Goal: Download file/media

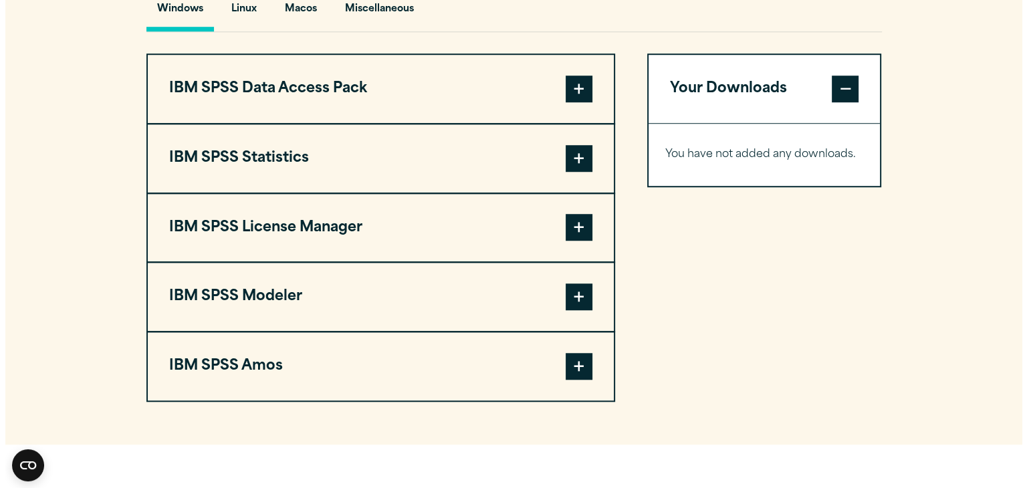
scroll to position [1026, 0]
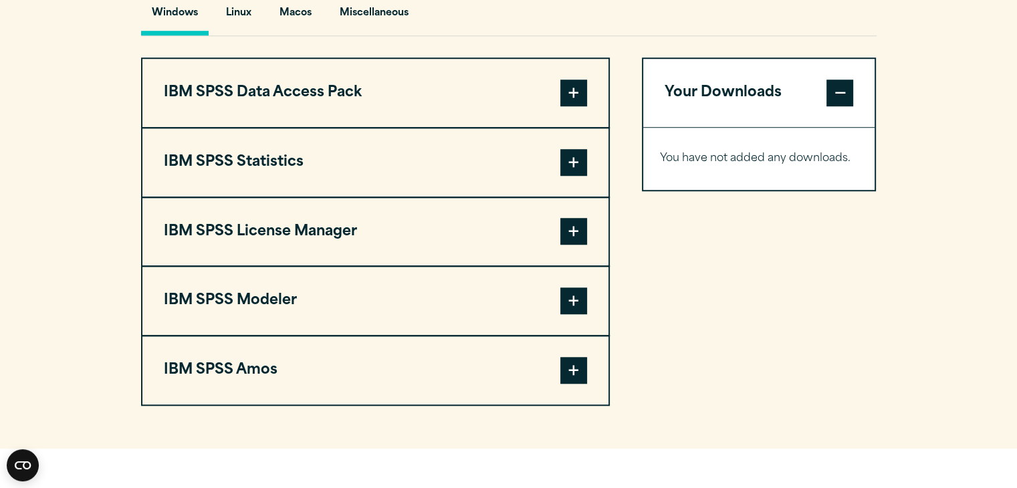
click at [580, 93] on span at bounding box center [573, 93] width 27 height 27
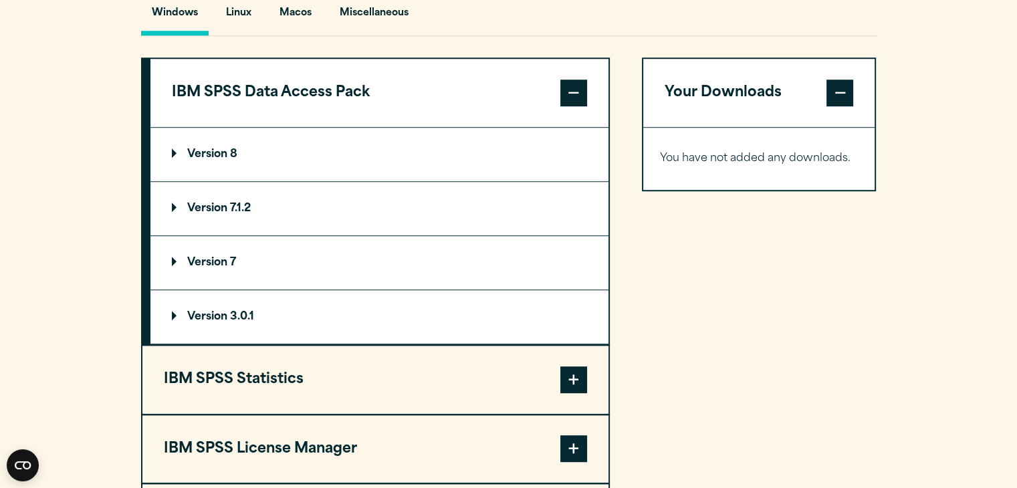
click at [300, 140] on summary "Version 8" at bounding box center [379, 154] width 458 height 53
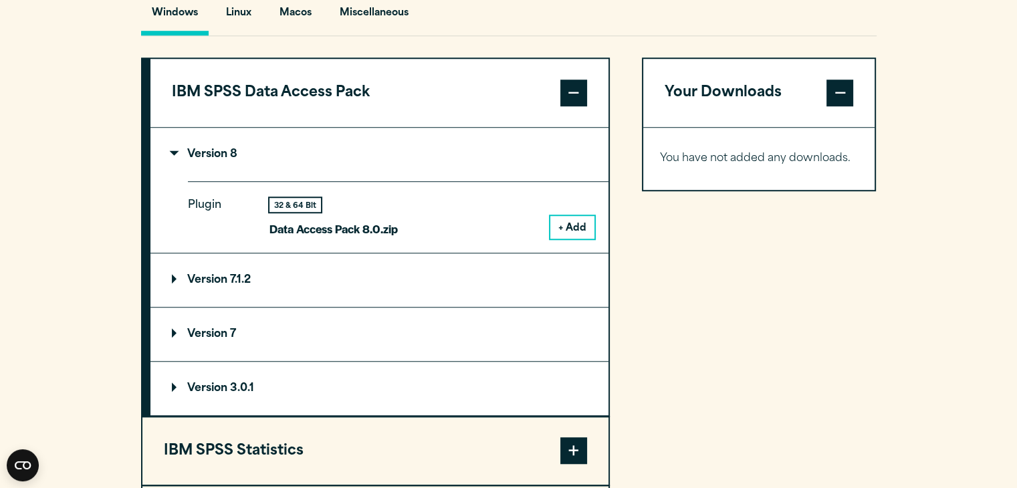
click at [561, 228] on button "+ Add" at bounding box center [572, 227] width 44 height 23
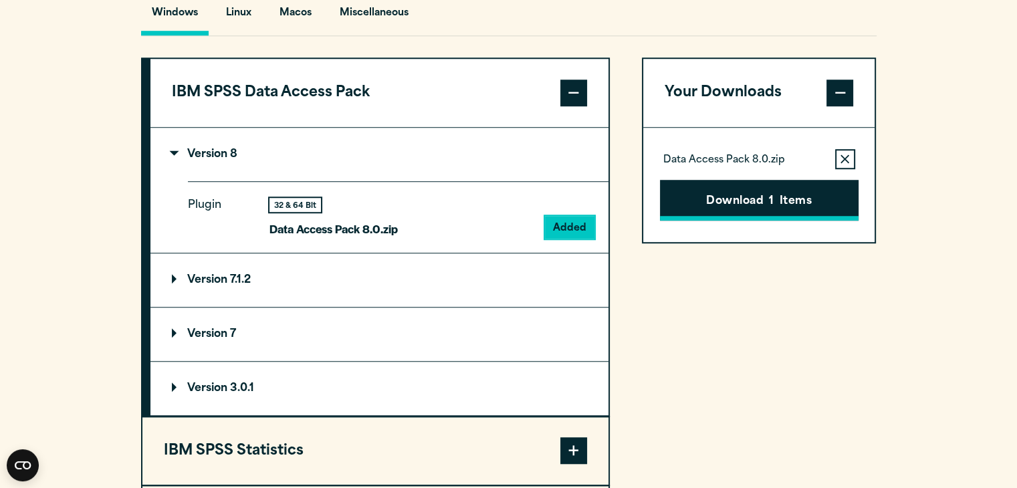
click at [760, 183] on button "Download 1 Items" at bounding box center [759, 200] width 199 height 41
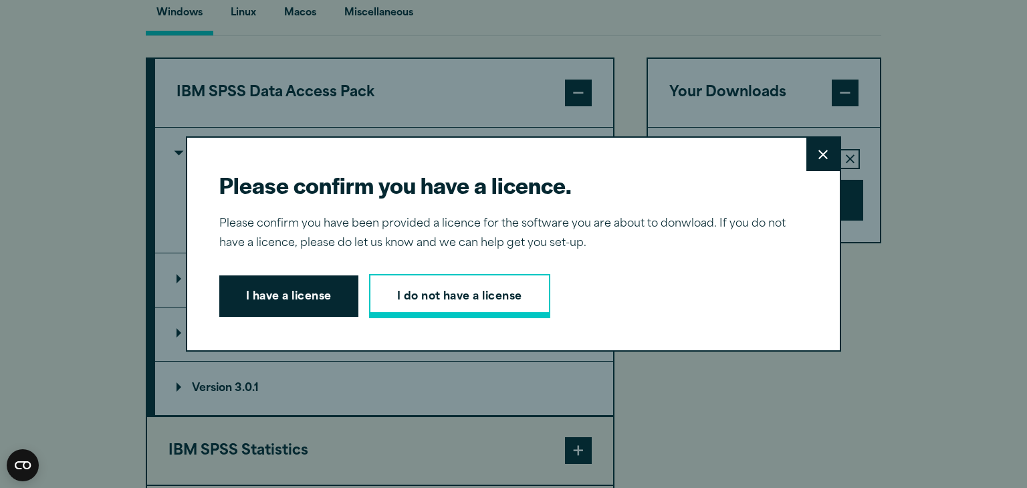
click at [516, 308] on link "I do not have a license" at bounding box center [459, 296] width 181 height 44
